Goal: Task Accomplishment & Management: Use online tool/utility

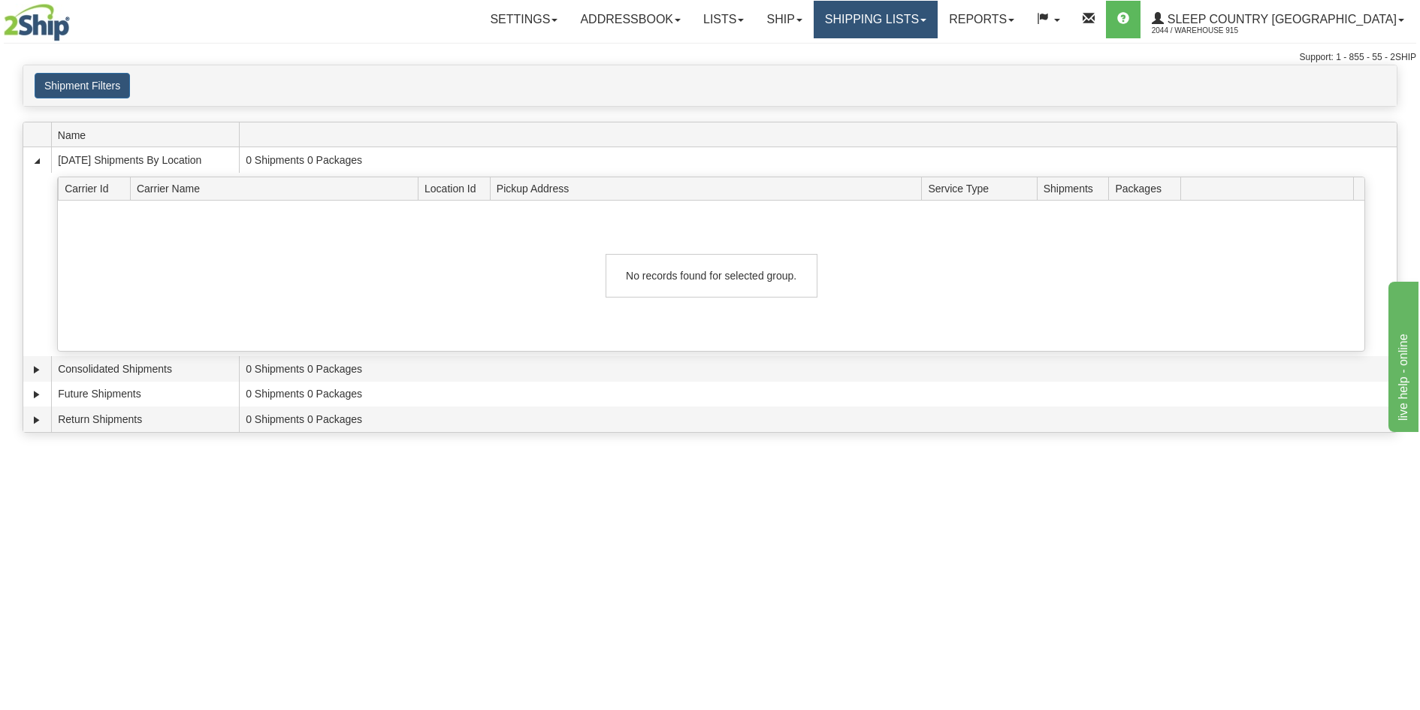
click at [888, 19] on link "Shipping lists" at bounding box center [876, 20] width 124 height 38
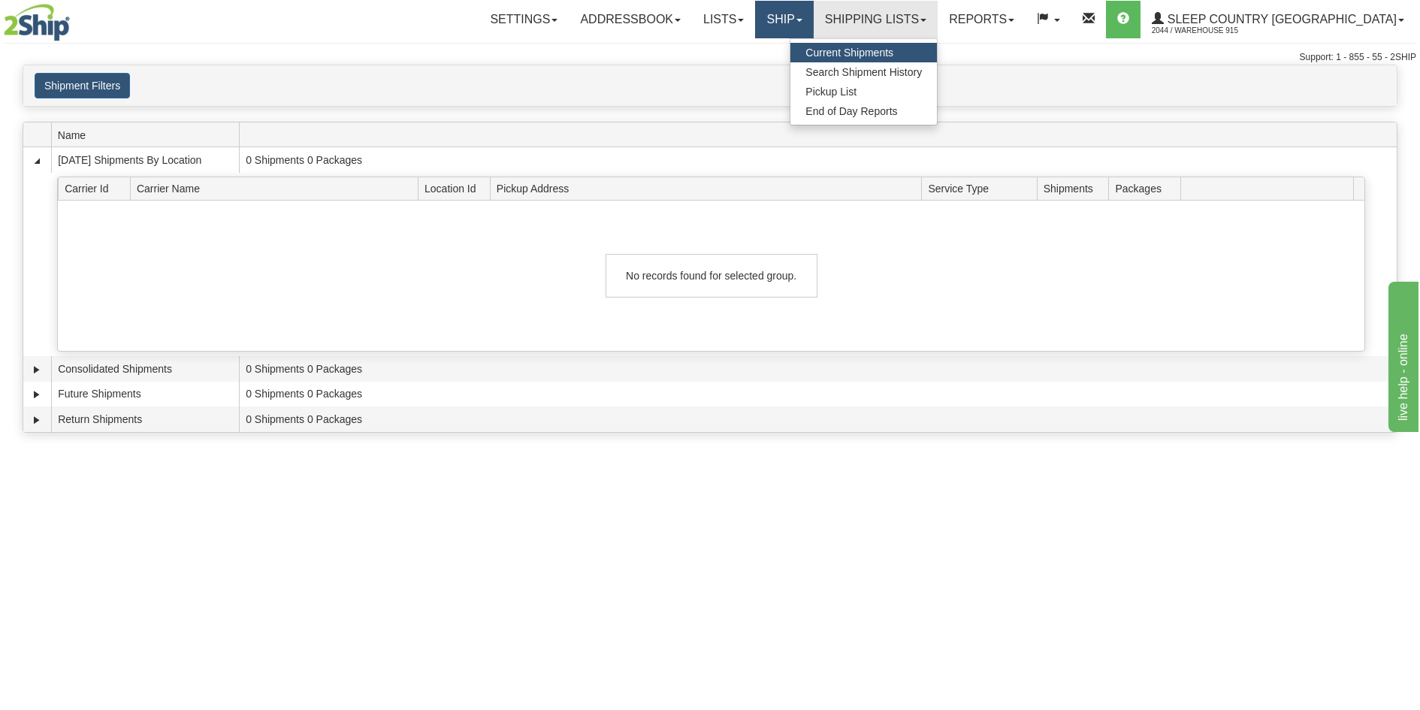
click at [813, 14] on link "Ship" at bounding box center [784, 20] width 58 height 38
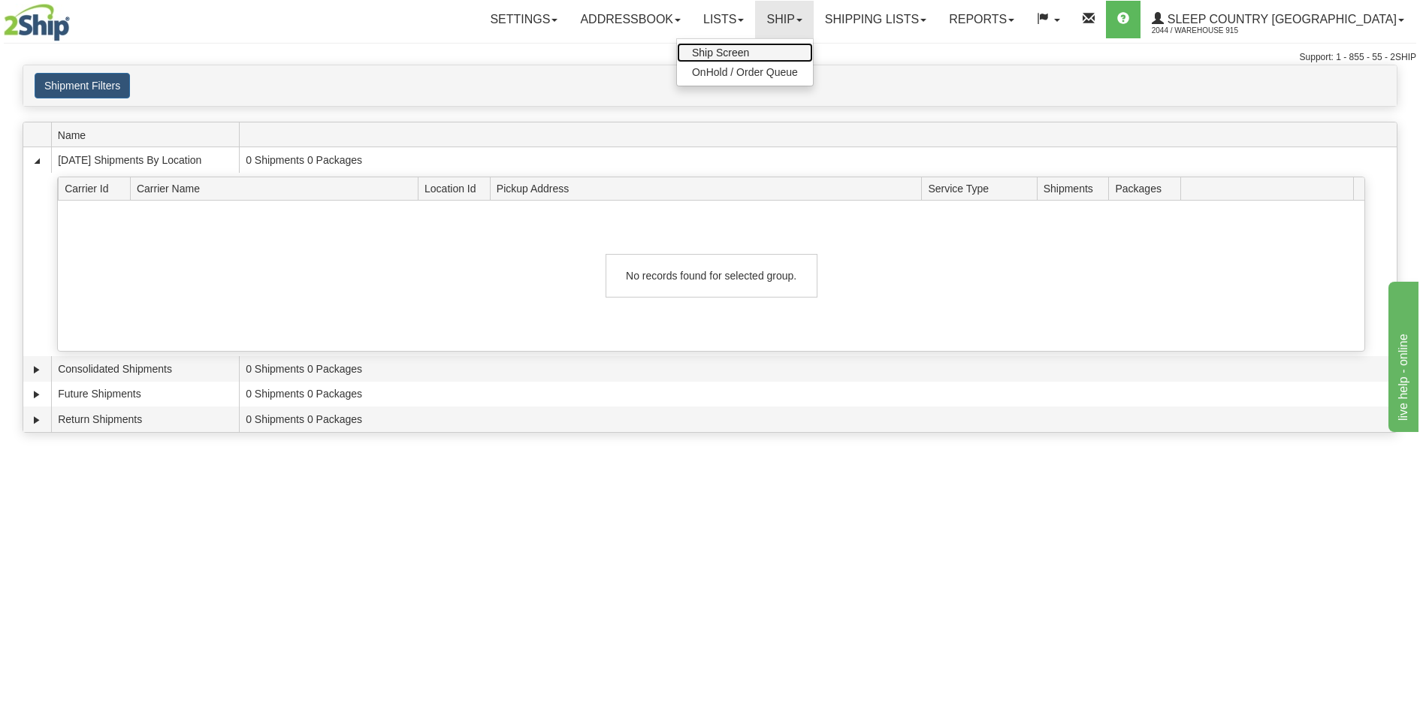
click at [813, 53] on link "Ship Screen" at bounding box center [745, 53] width 136 height 20
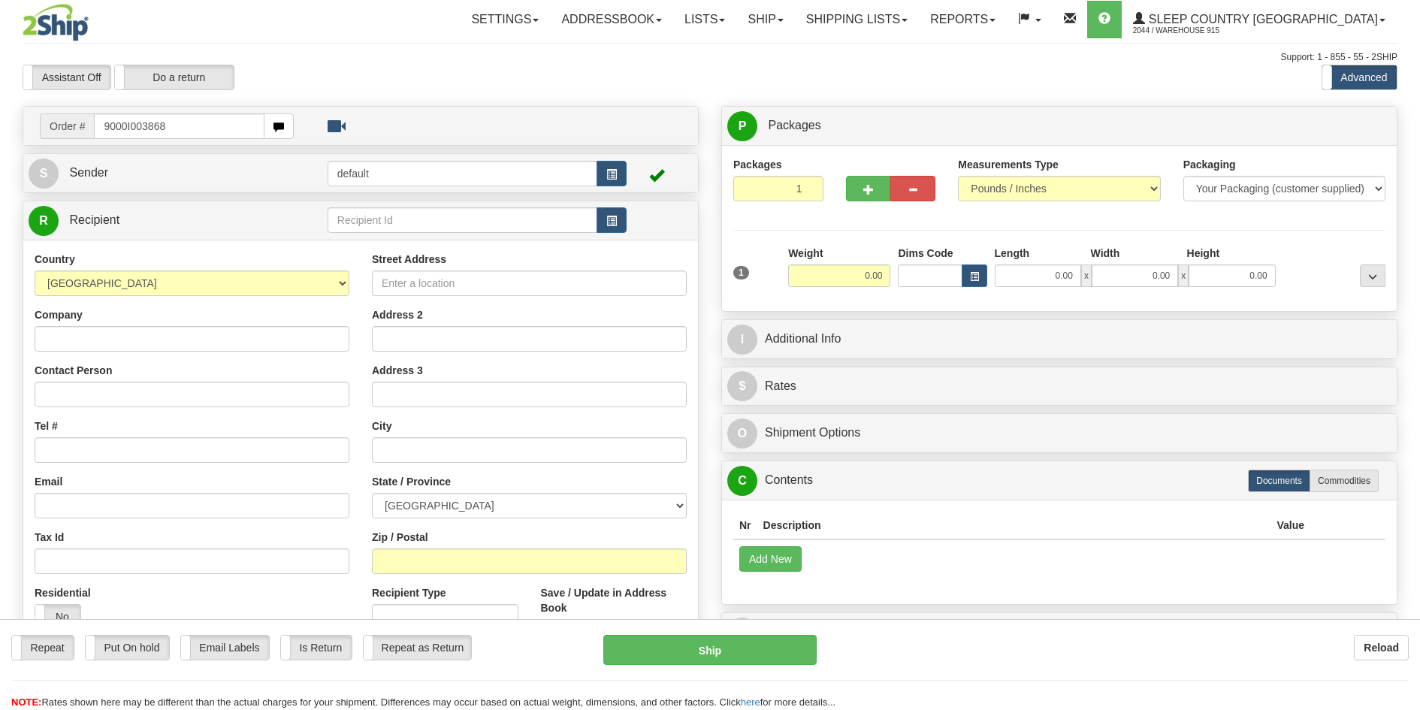
type input "9000I003868"
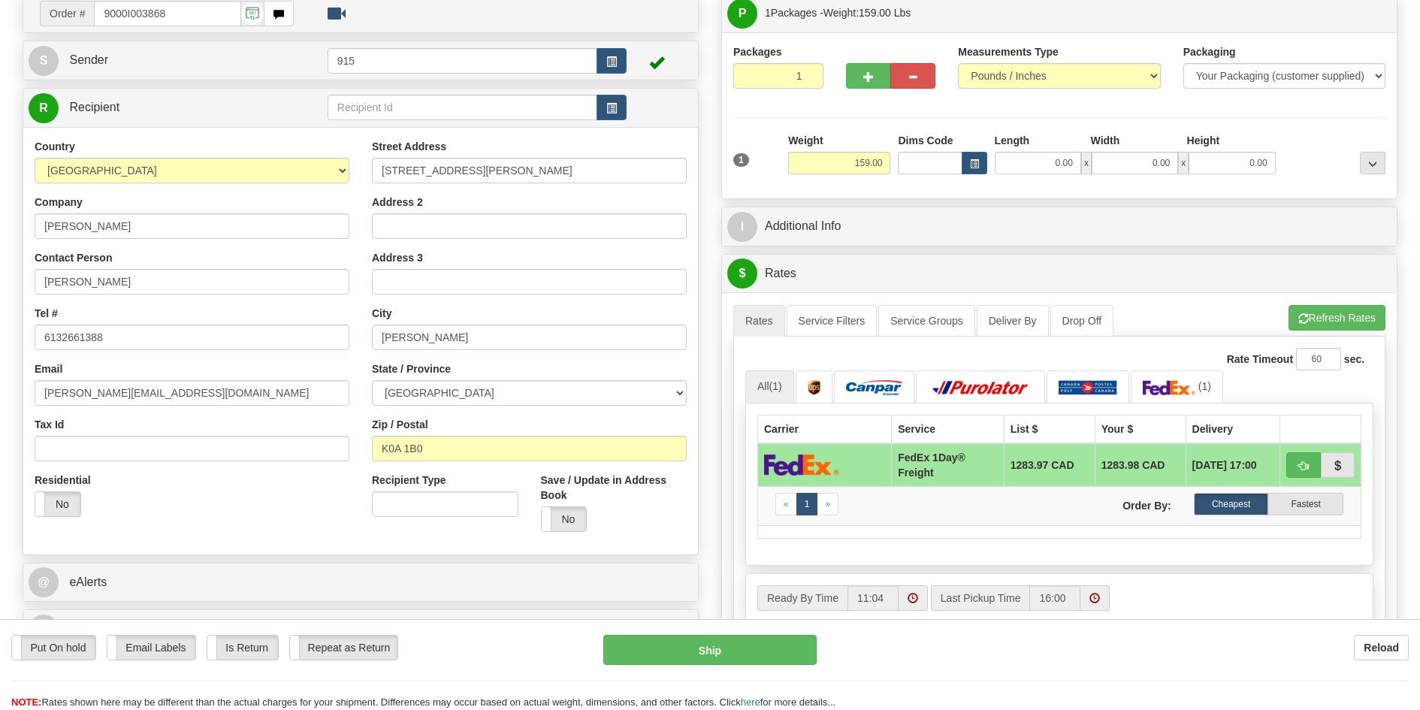
scroll to position [150, 0]
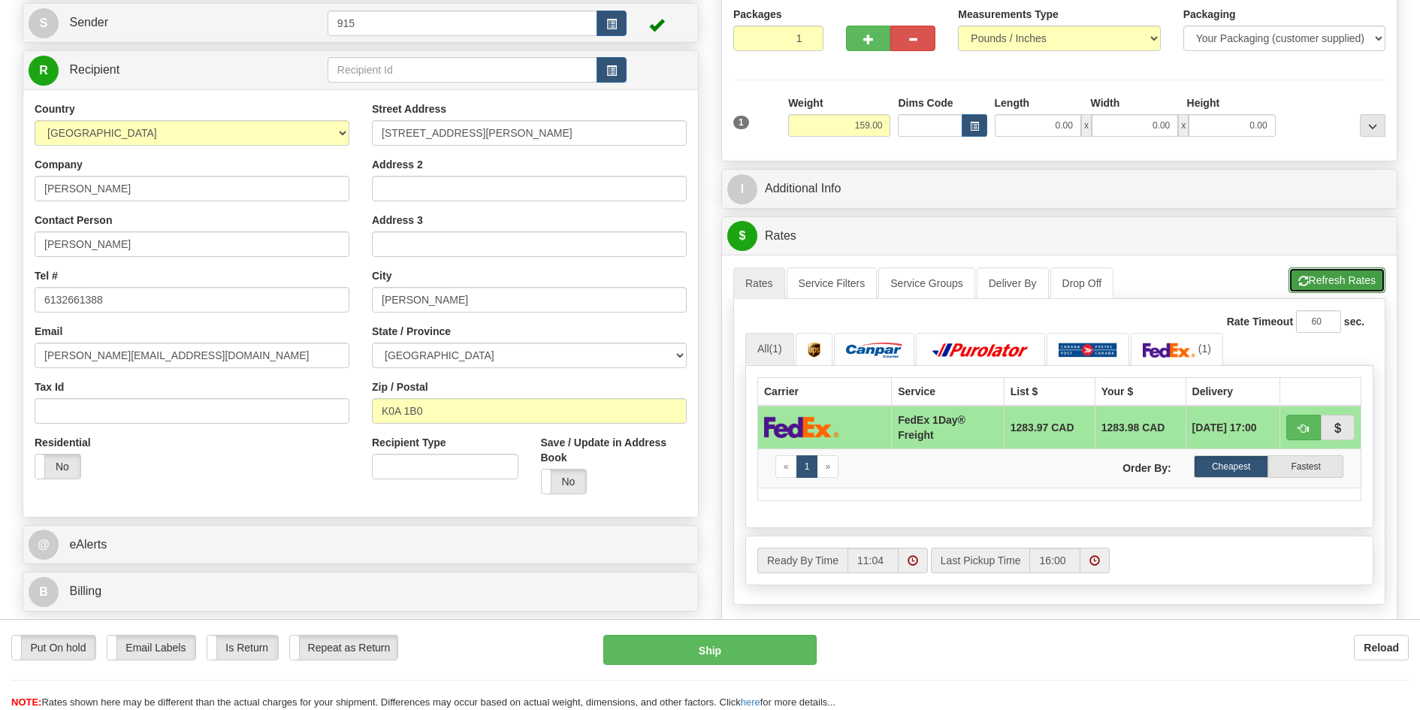
click at [1311, 283] on button "Refresh Rates" at bounding box center [1336, 280] width 97 height 26
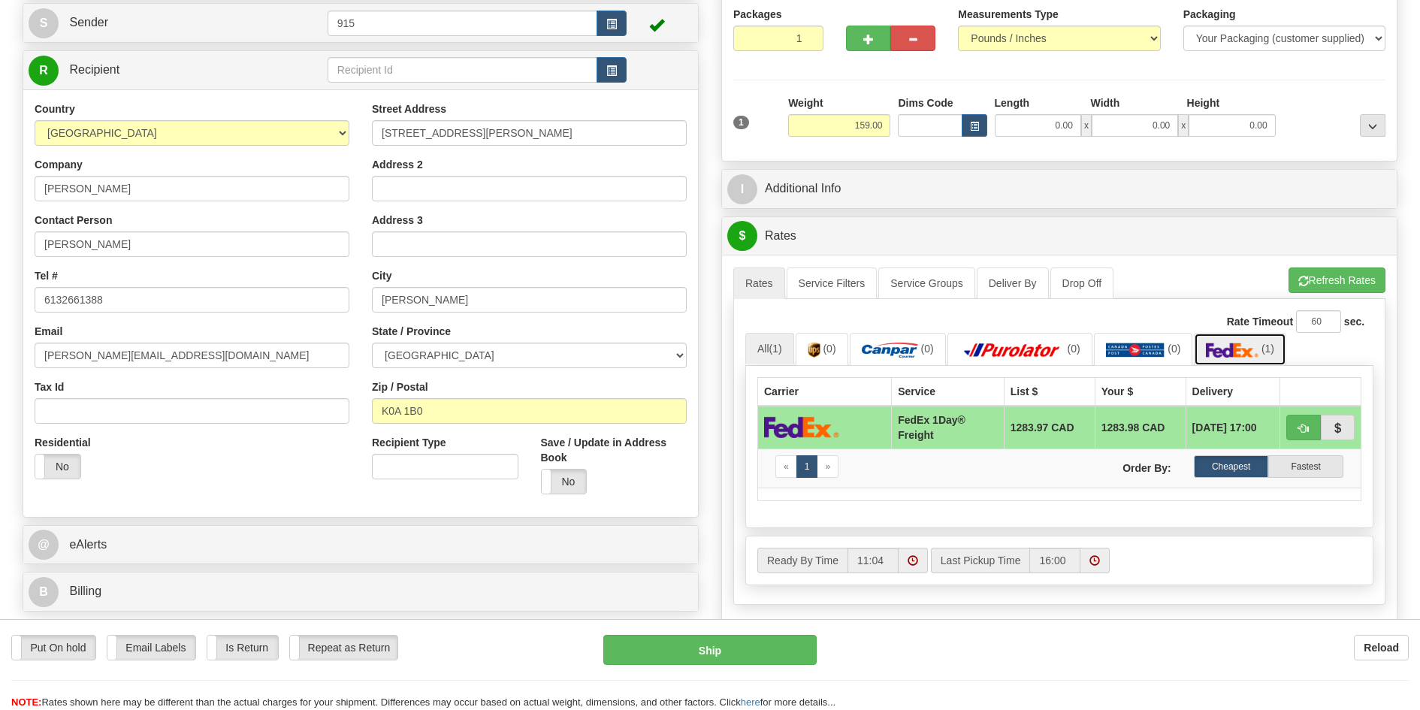
click at [1272, 343] on link "(1)" at bounding box center [1240, 349] width 92 height 32
